Goal: Navigation & Orientation: Find specific page/section

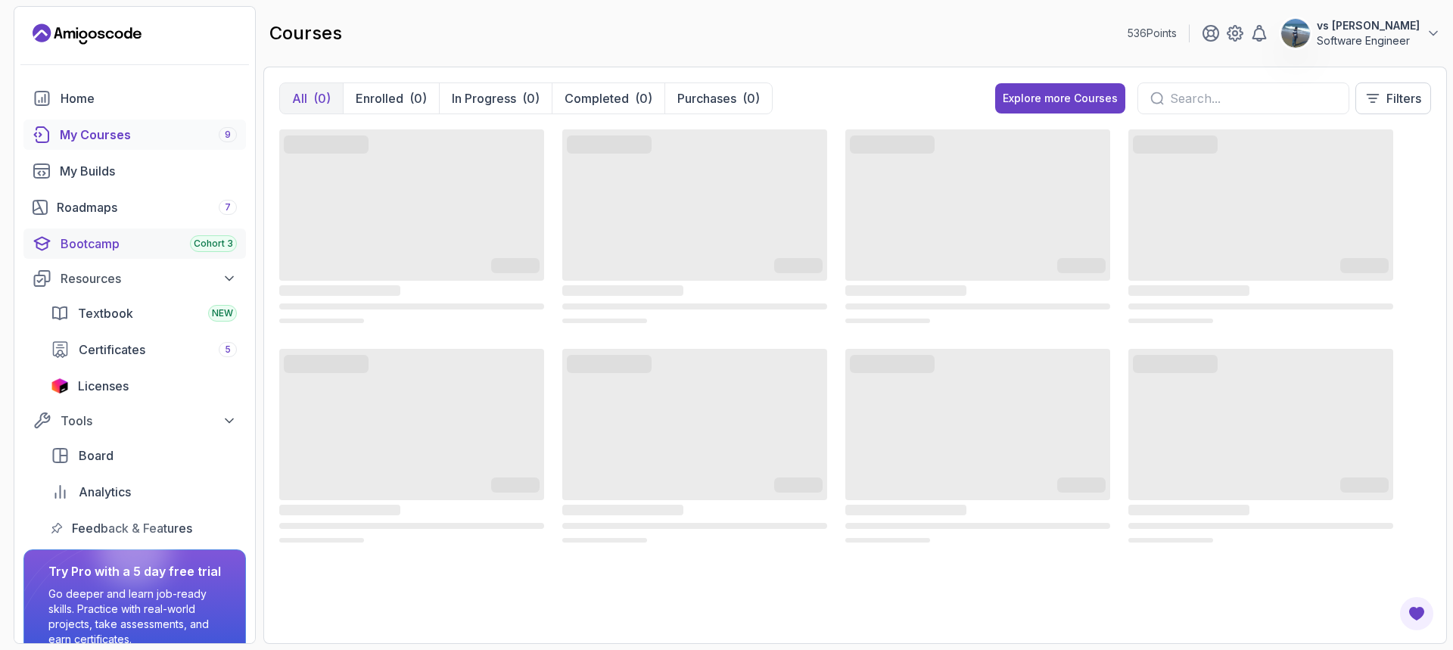
click at [134, 245] on div "Bootcamp Cohort 3" at bounding box center [149, 244] width 176 height 18
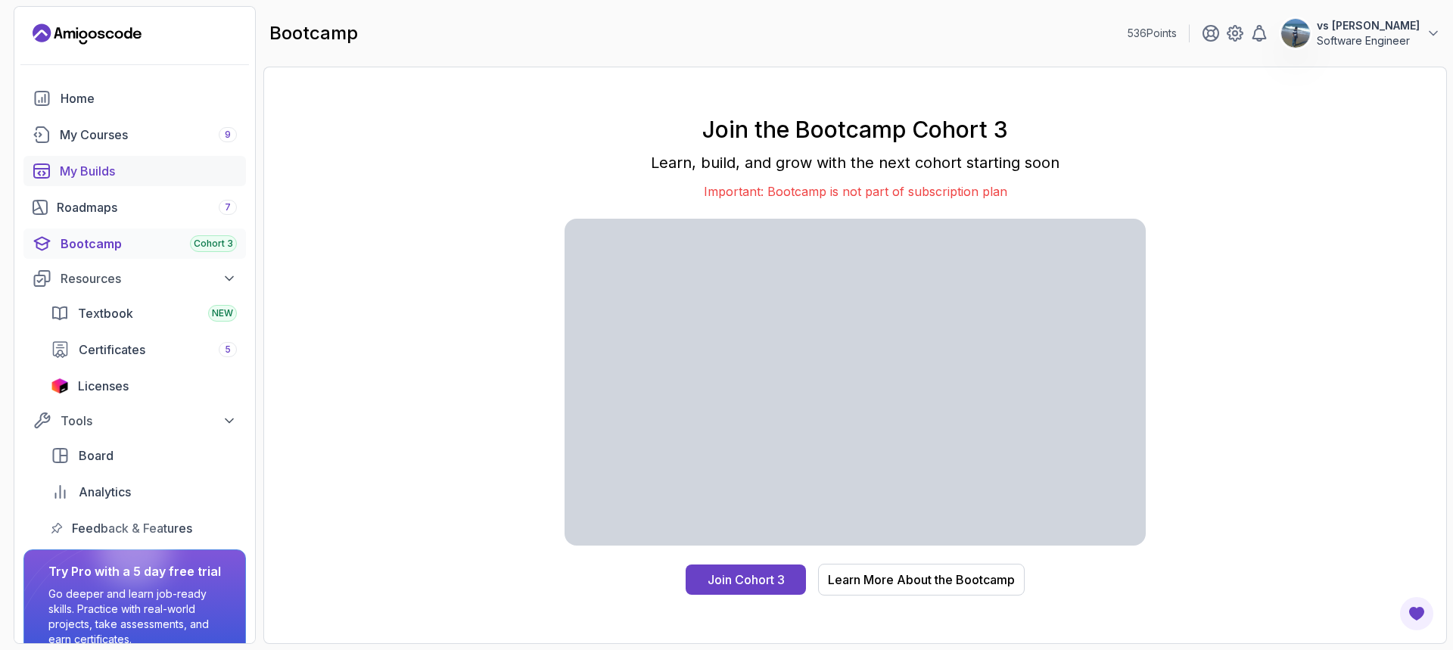
click at [176, 166] on div "My Builds" at bounding box center [148, 171] width 177 height 18
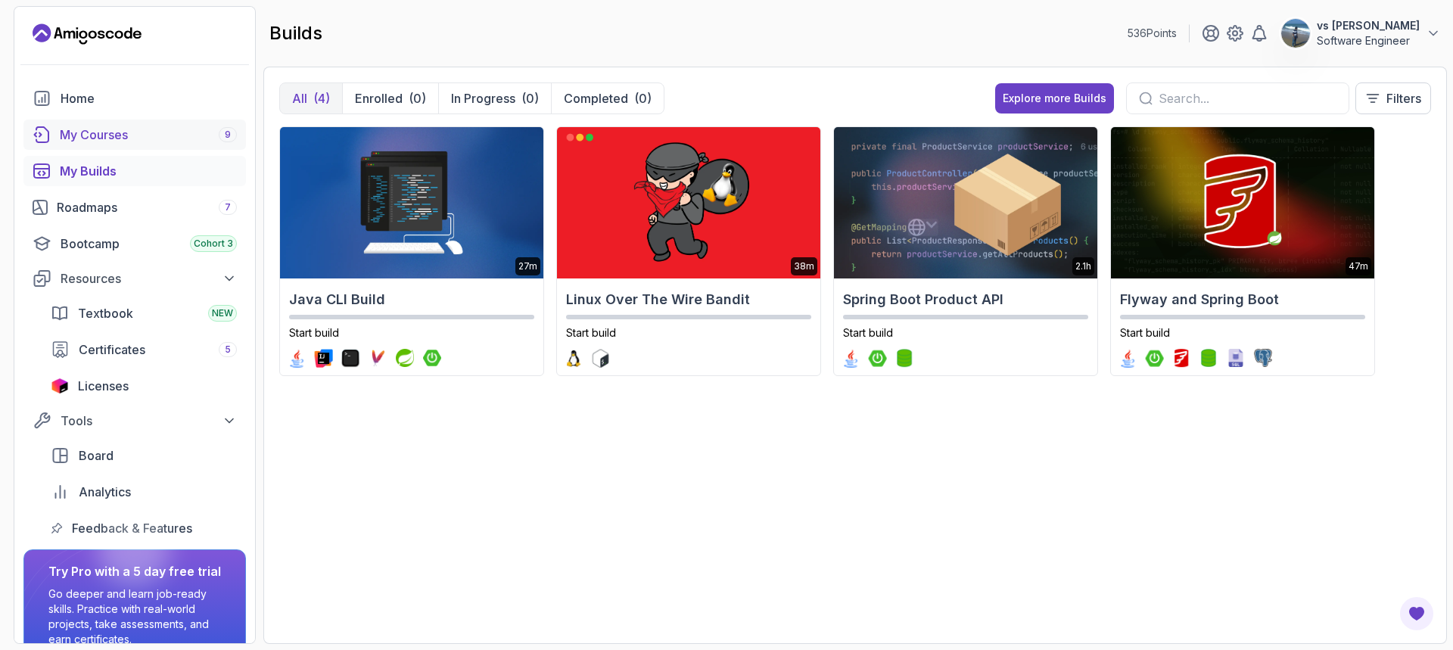
click at [191, 127] on div "My Courses 9" at bounding box center [148, 135] width 177 height 18
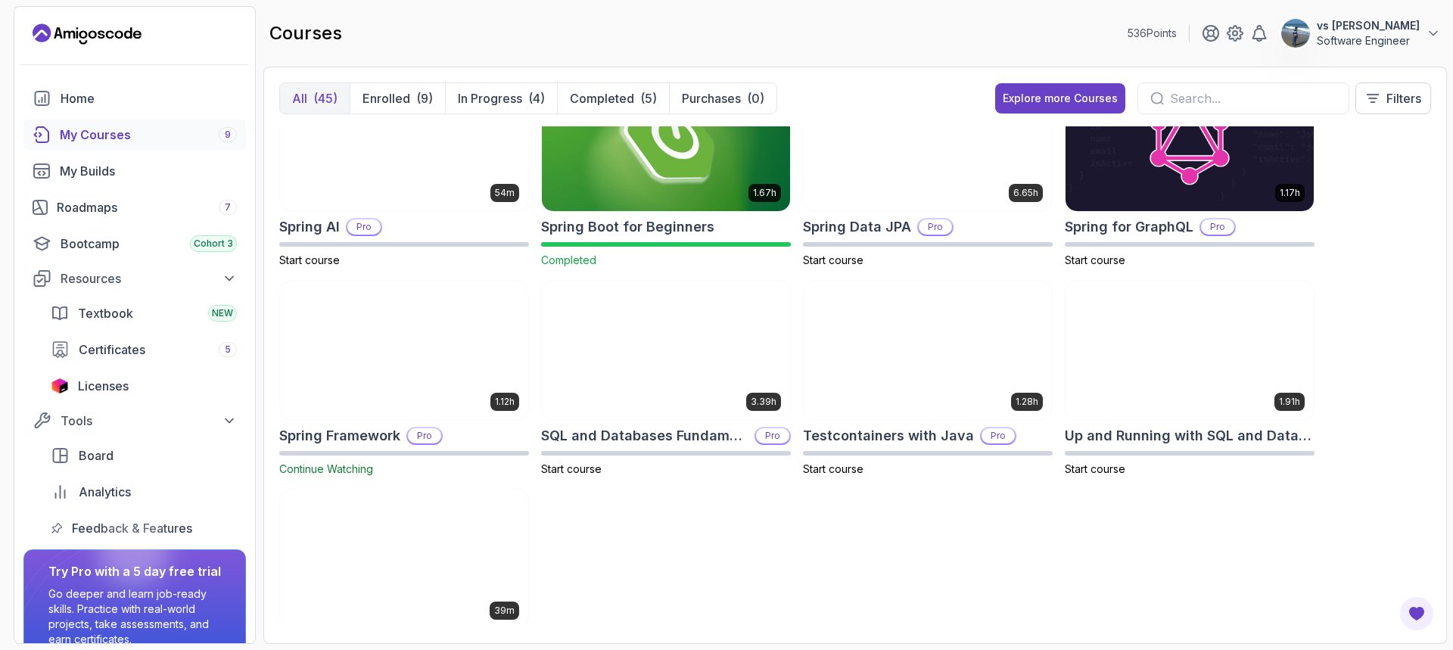
scroll to position [2007, 0]
